Goal: Transaction & Acquisition: Book appointment/travel/reservation

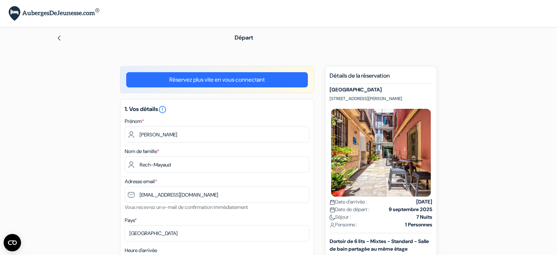
select select "20"
click at [62, 40] on img at bounding box center [59, 38] width 6 height 6
click at [62, 44] on div "Départ" at bounding box center [278, 38] width 479 height 20
click at [60, 38] on img at bounding box center [59, 38] width 6 height 6
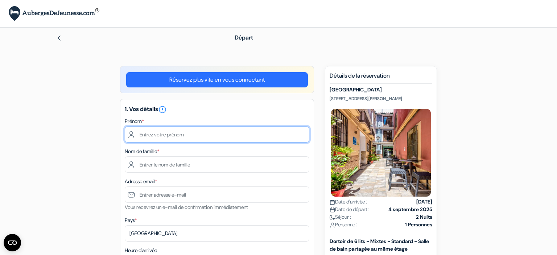
click at [183, 134] on input "text" at bounding box center [217, 134] width 185 height 16
type input "[PERSON_NAME]"
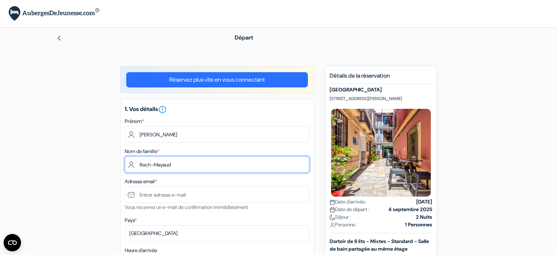
type input "Rech-Mayaud"
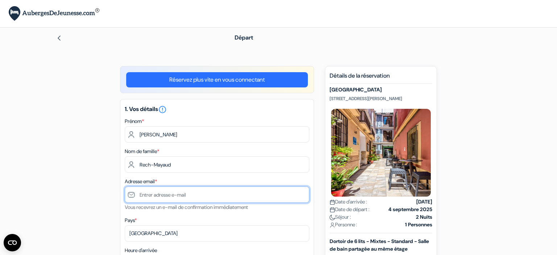
click at [189, 191] on input "text" at bounding box center [217, 194] width 185 height 16
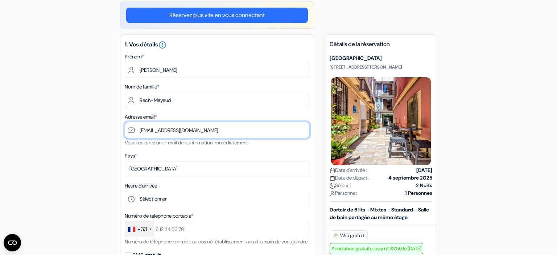
scroll to position [115, 0]
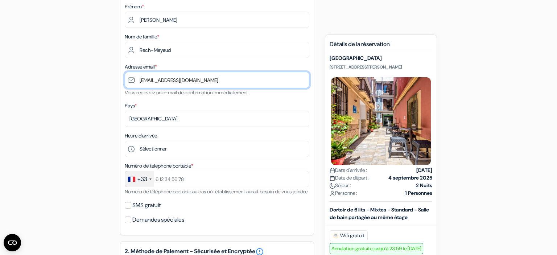
type input "eliot.rm33@gmail.com"
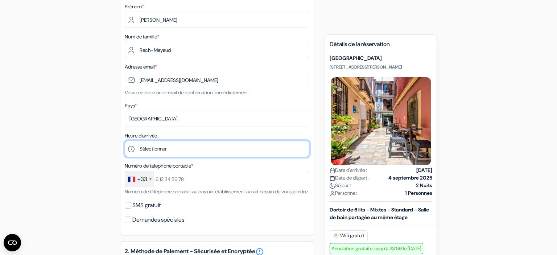
click at [125, 141] on select "Sélectionner 1:00 2:00 3:00 4:00 5:00 6:00 7:00 8:00 9:00 10:00 11:00 12:00 13:…" at bounding box center [217, 149] width 185 height 16
select select "20"
click option "20:00" at bounding box center [0, 0] width 0 height 0
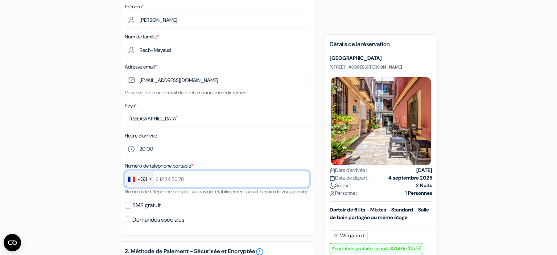
click at [174, 185] on input "text" at bounding box center [217, 179] width 185 height 16
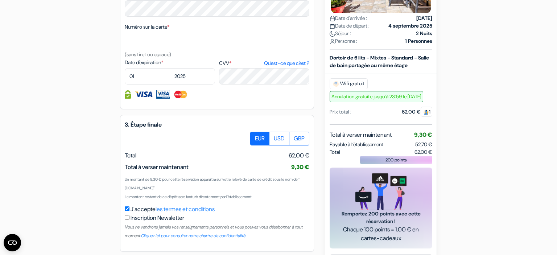
scroll to position [344, 0]
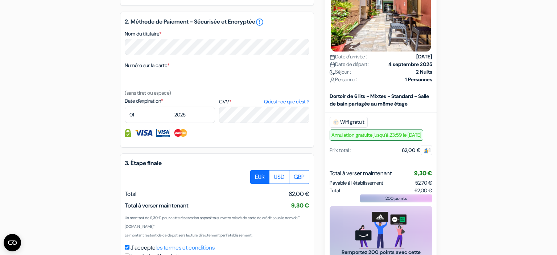
type input "767243315"
click at [125, 107] on select "01 02 03 04 05 06 07 08 09 10 11 12" at bounding box center [147, 115] width 45 height 16
select select "11"
click option "11" at bounding box center [0, 0] width 0 height 0
click at [170, 107] on select "2025 2026 2027 2028 2029 2030 2031 2032 2033 2034 2035 2036 2037 2038 2039 2040…" at bounding box center [192, 115] width 45 height 16
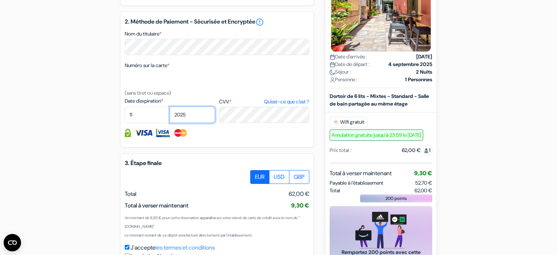
select select "2026"
click option "2026" at bounding box center [0, 0] width 0 height 0
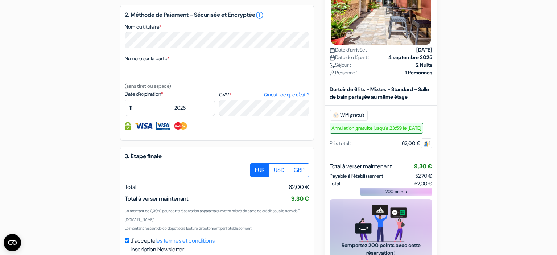
scroll to position [361, 0]
